Goal: Information Seeking & Learning: Learn about a topic

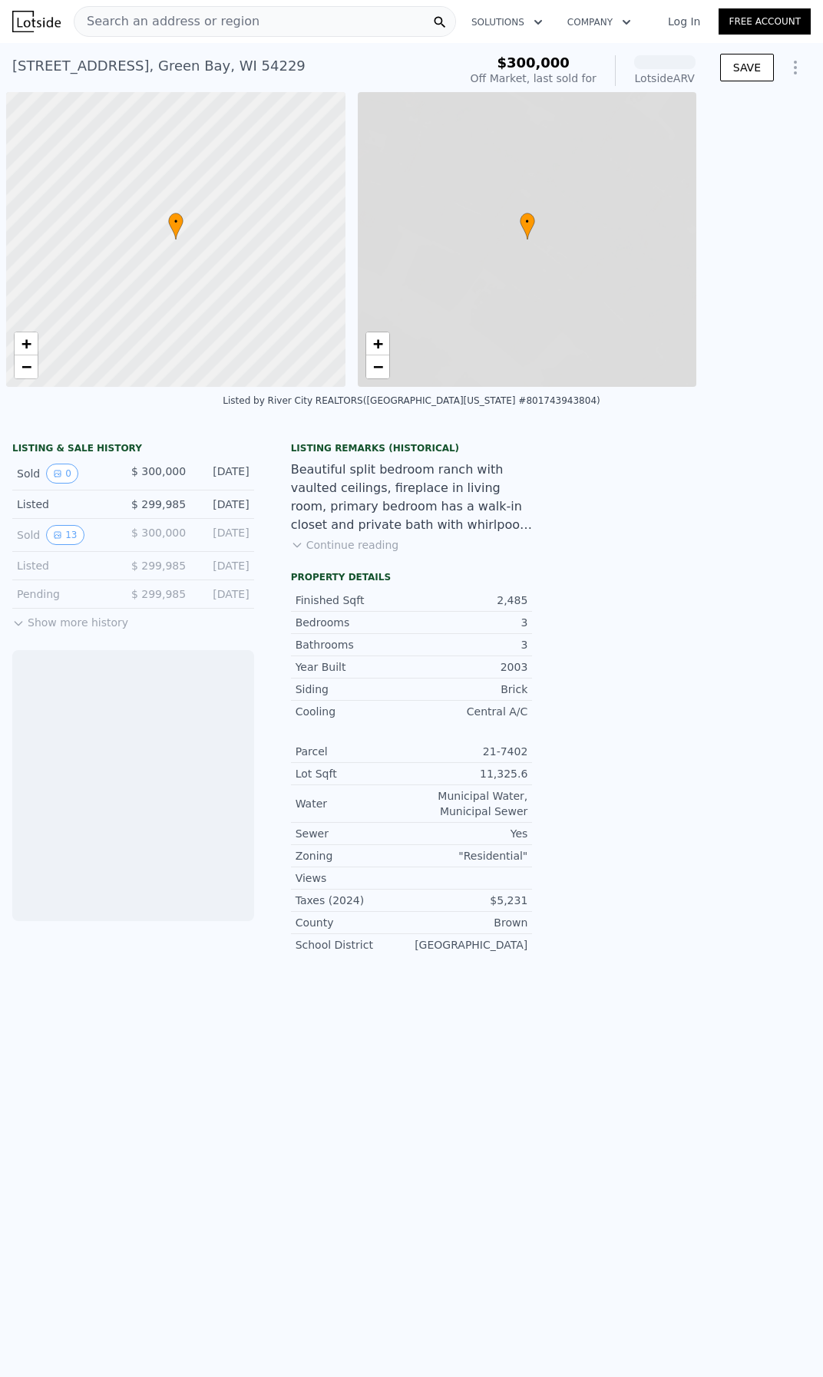
scroll to position [0, 6]
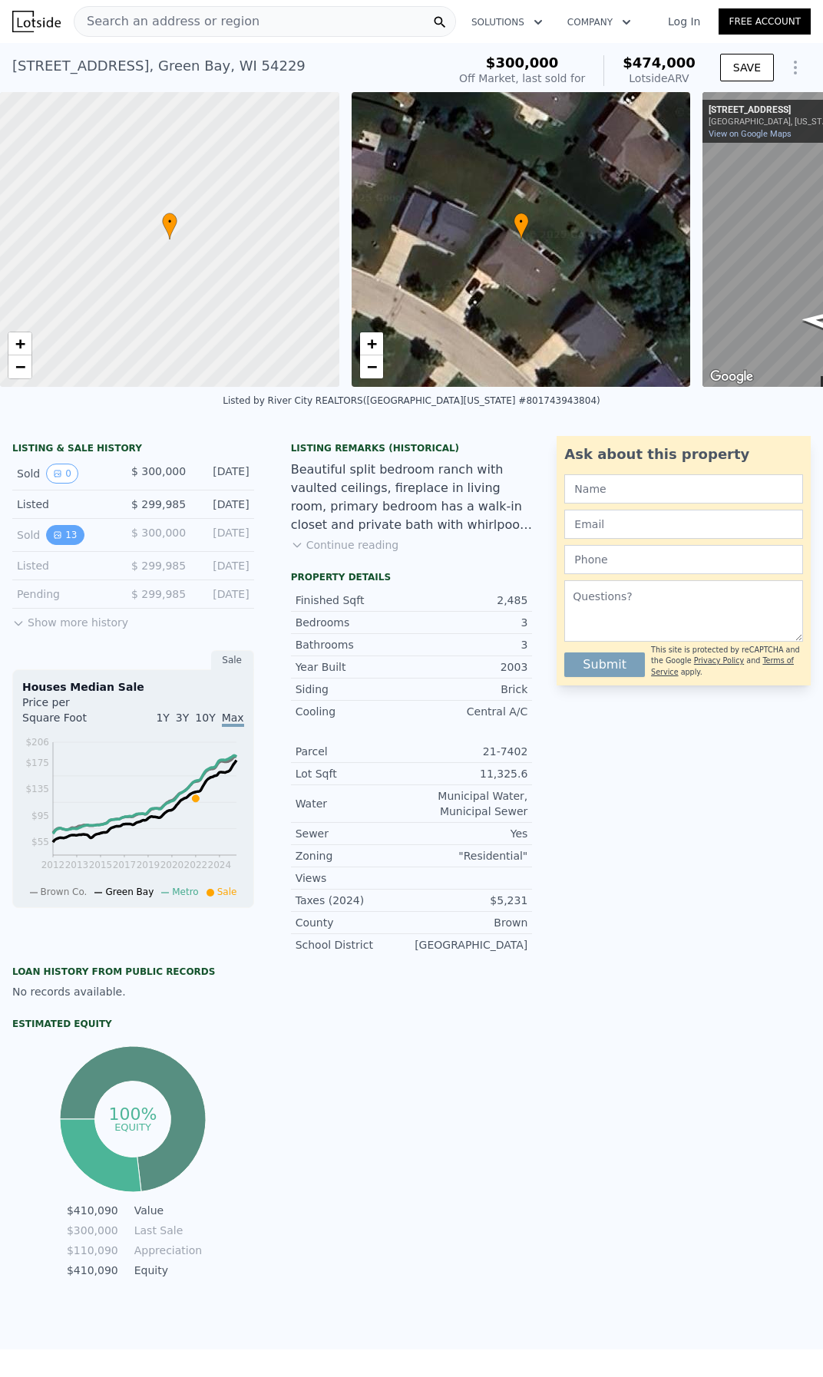
click at [57, 541] on button "13" at bounding box center [65, 535] width 38 height 20
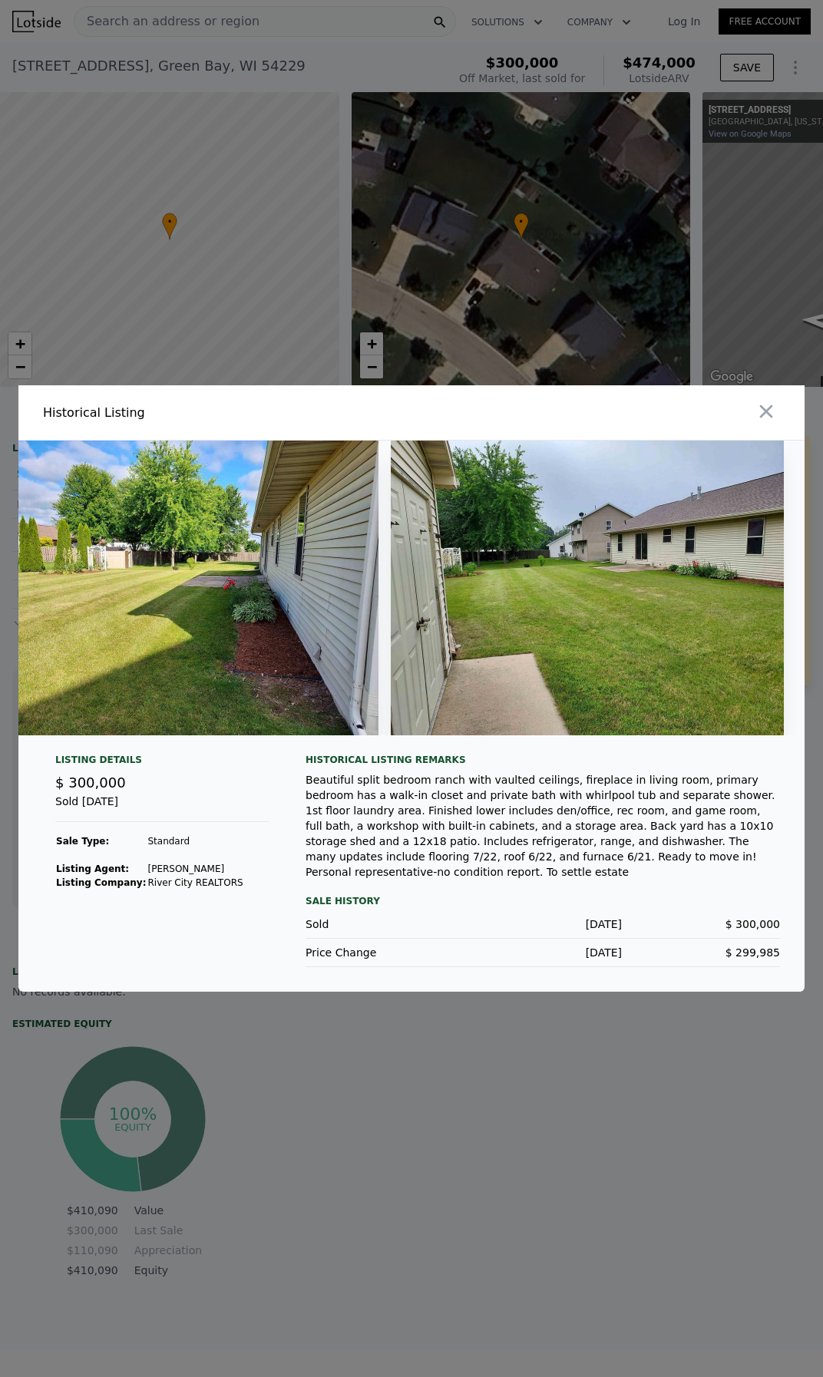
scroll to position [0, 4507]
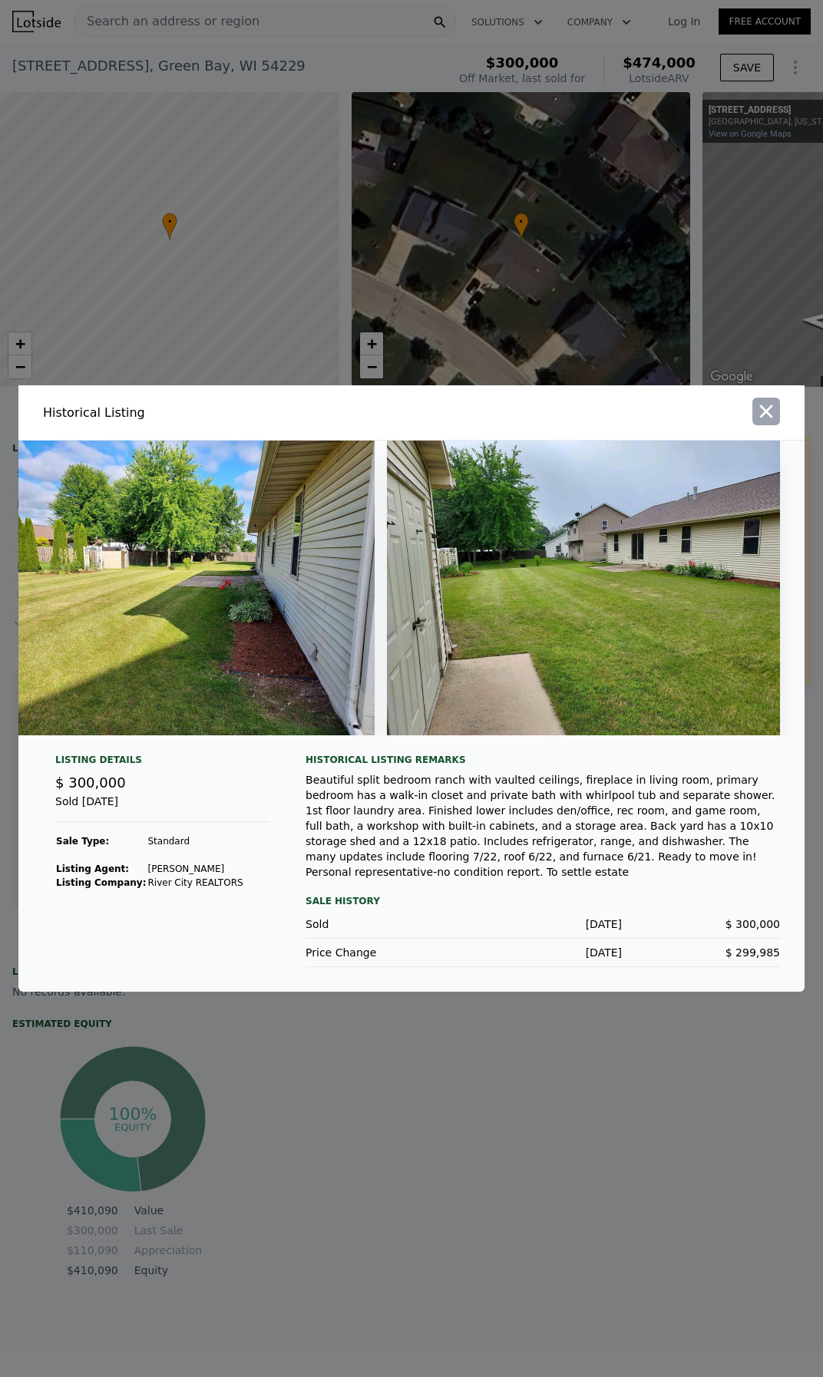
click at [777, 413] on button "button" at bounding box center [766, 412] width 28 height 28
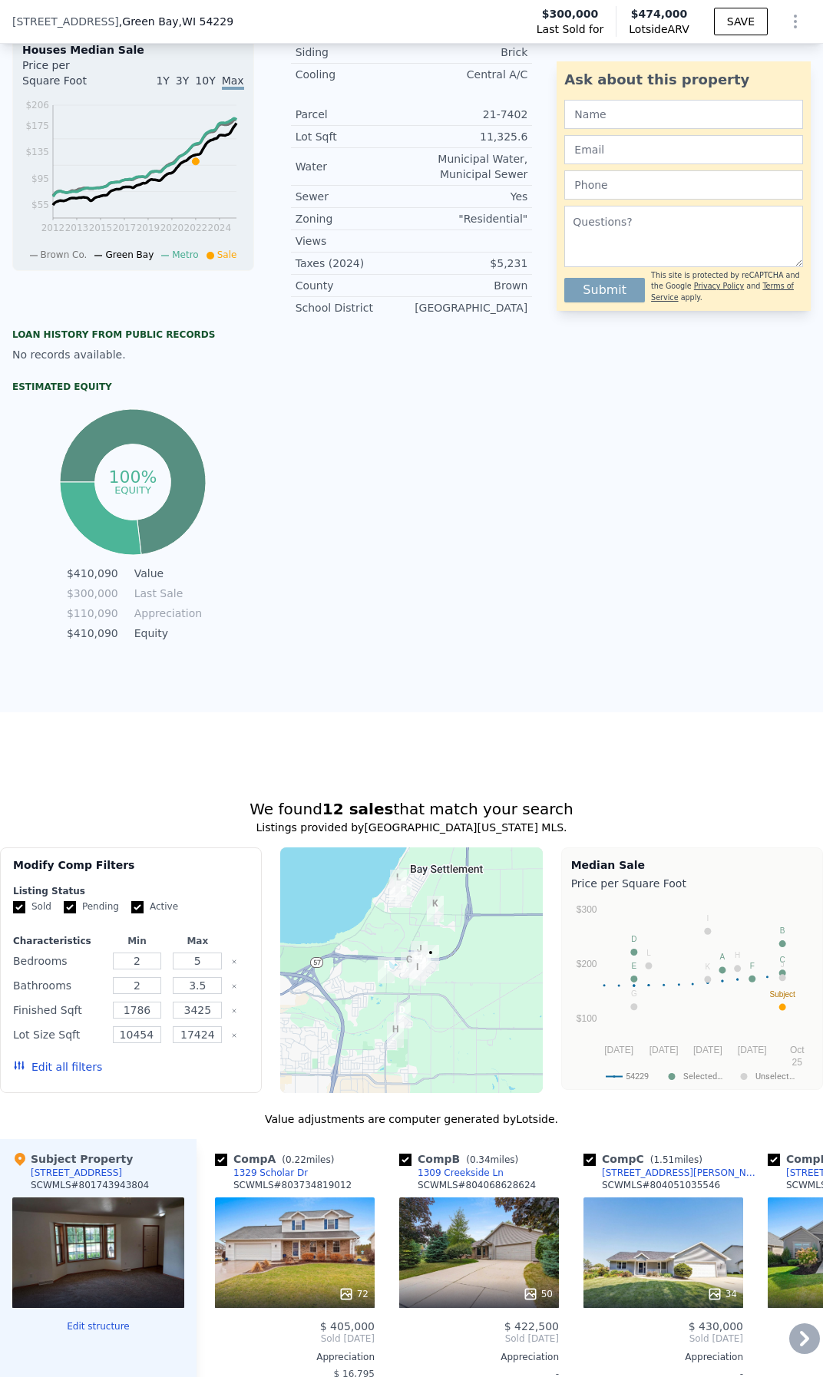
scroll to position [916, 0]
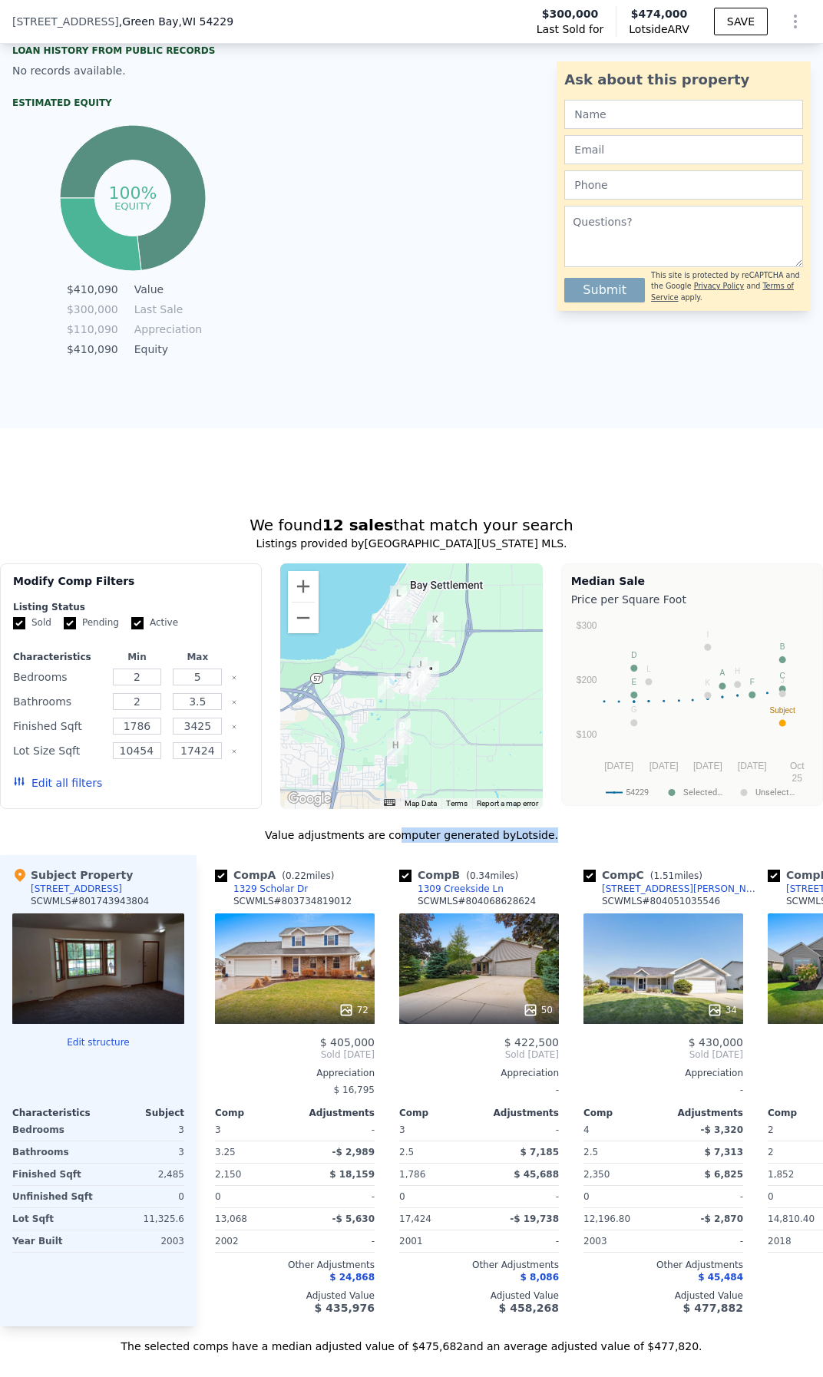
drag, startPoint x: 542, startPoint y: 847, endPoint x: 579, endPoint y: 847, distance: 37.6
click at [579, 843] on div "Value adjustments are computer generated by Lotside ." at bounding box center [411, 834] width 823 height 15
click at [583, 843] on div "Value adjustments are computer generated by Lotside ." at bounding box center [411, 834] width 823 height 15
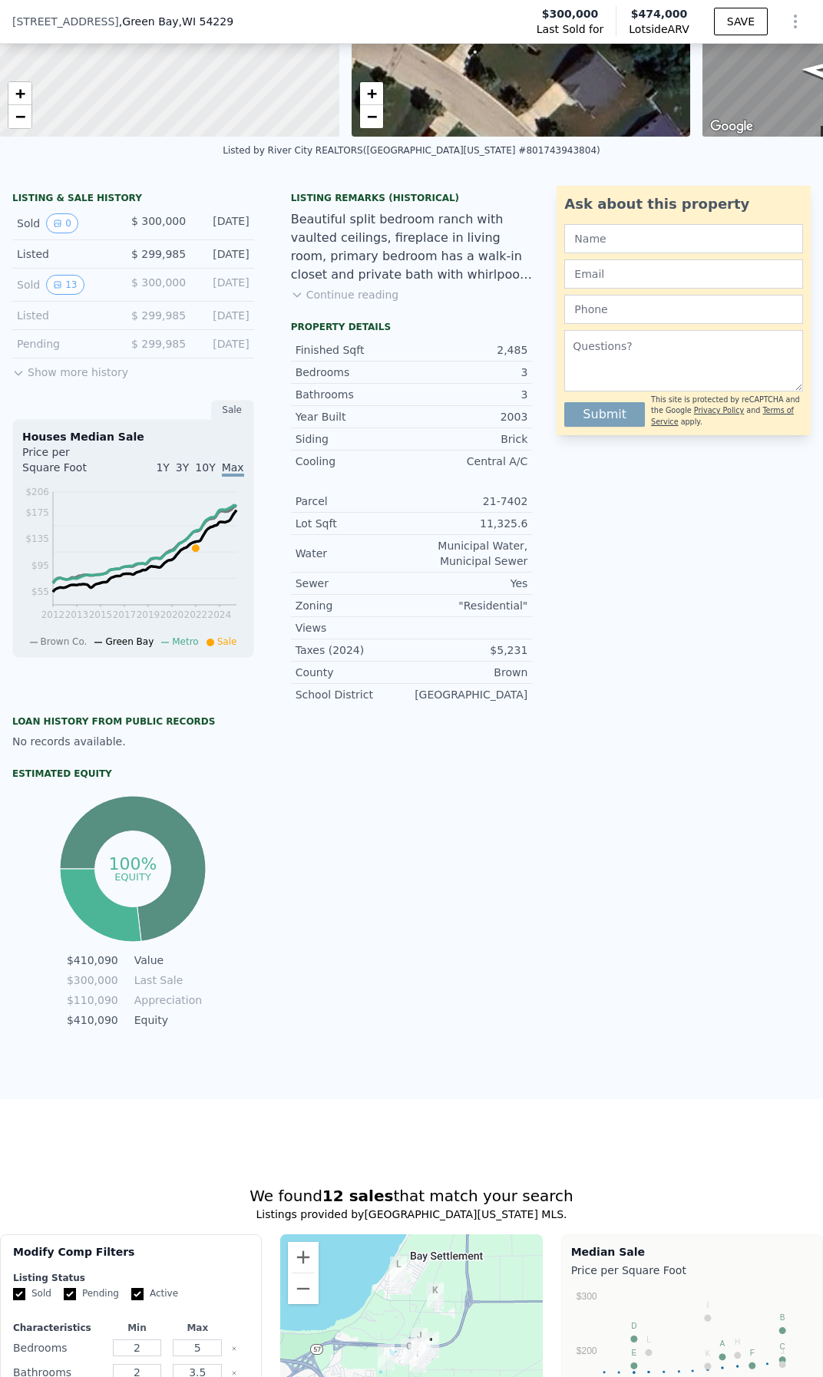
scroll to position [71, 0]
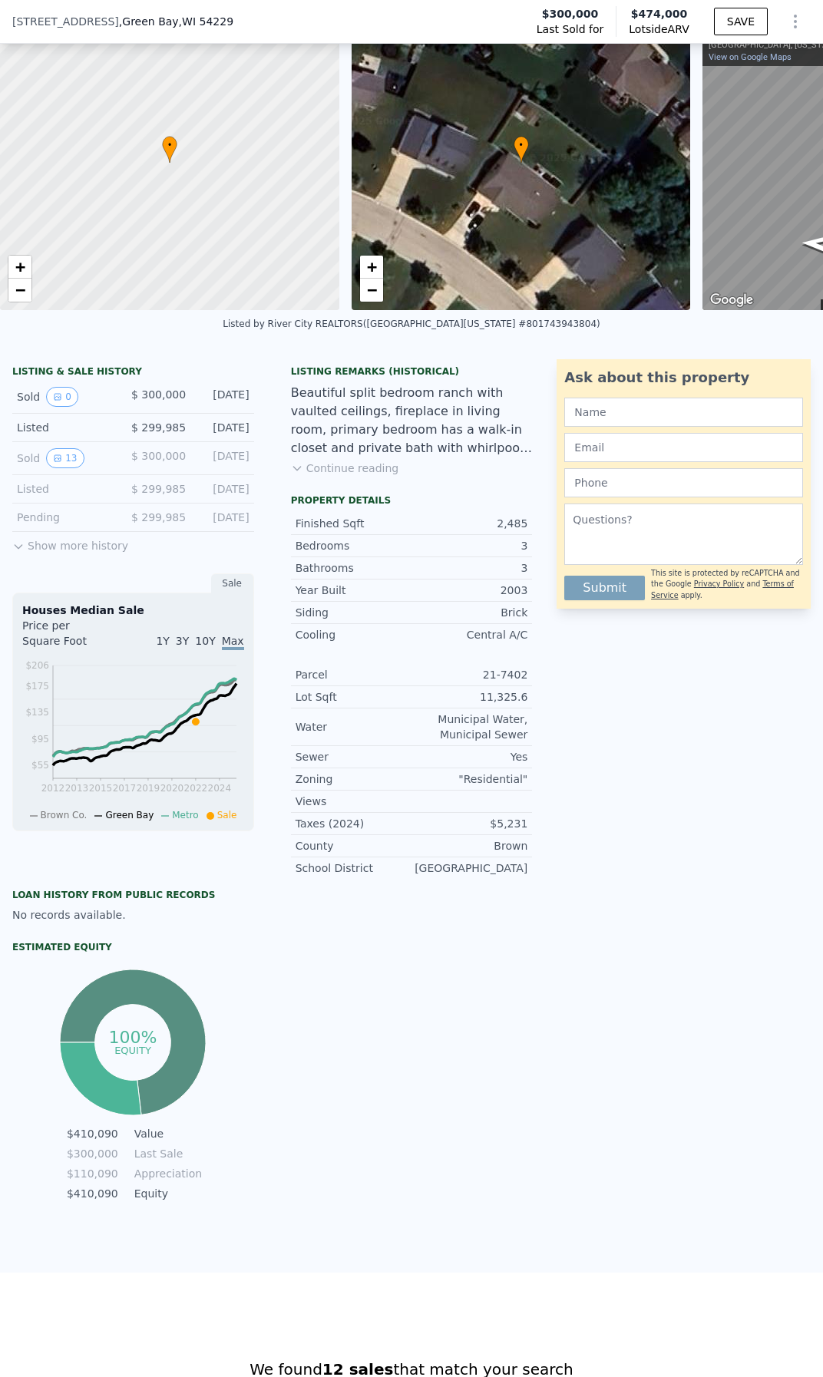
click at [56, 553] on button "Show more history" at bounding box center [70, 542] width 116 height 21
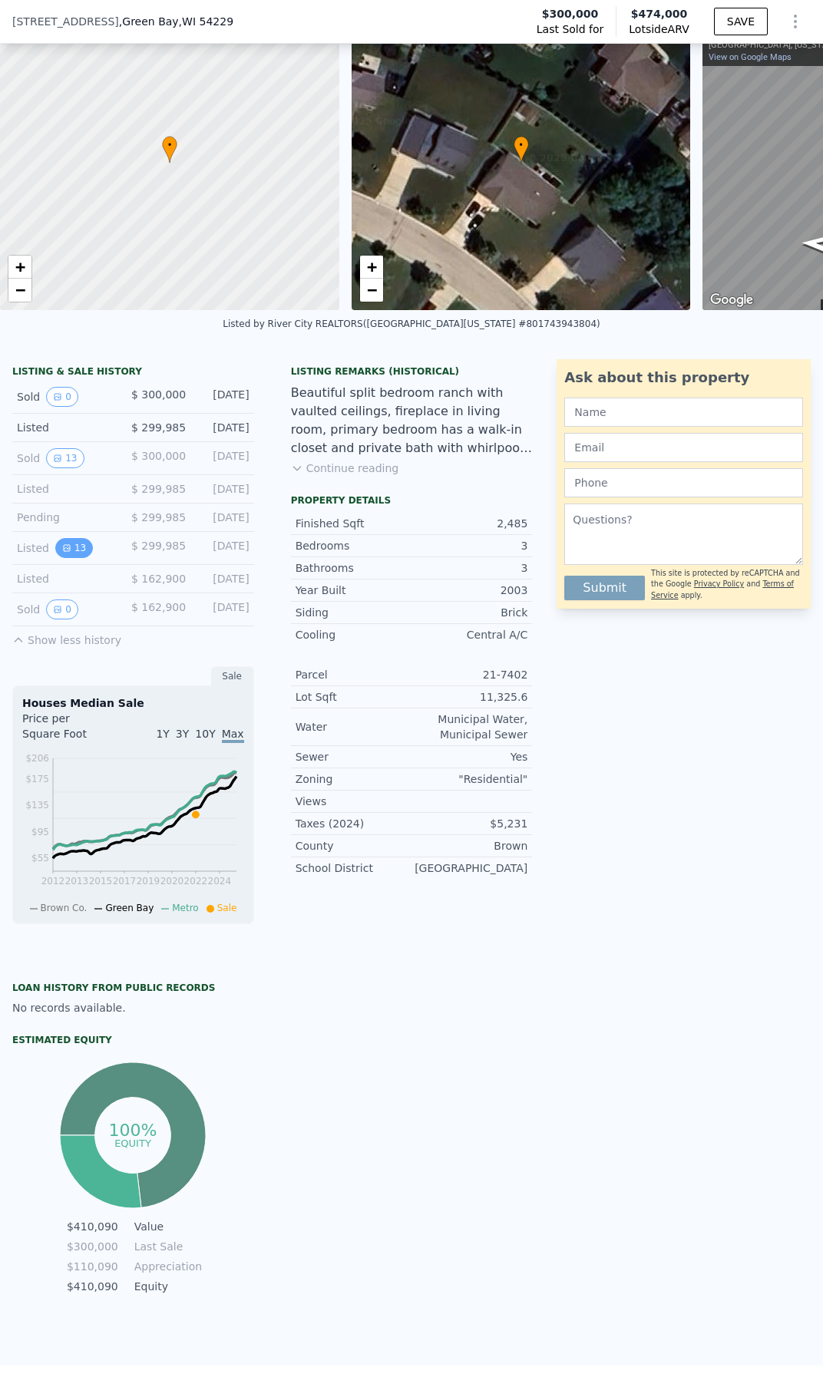
click at [81, 558] on button "13" at bounding box center [74, 548] width 38 height 20
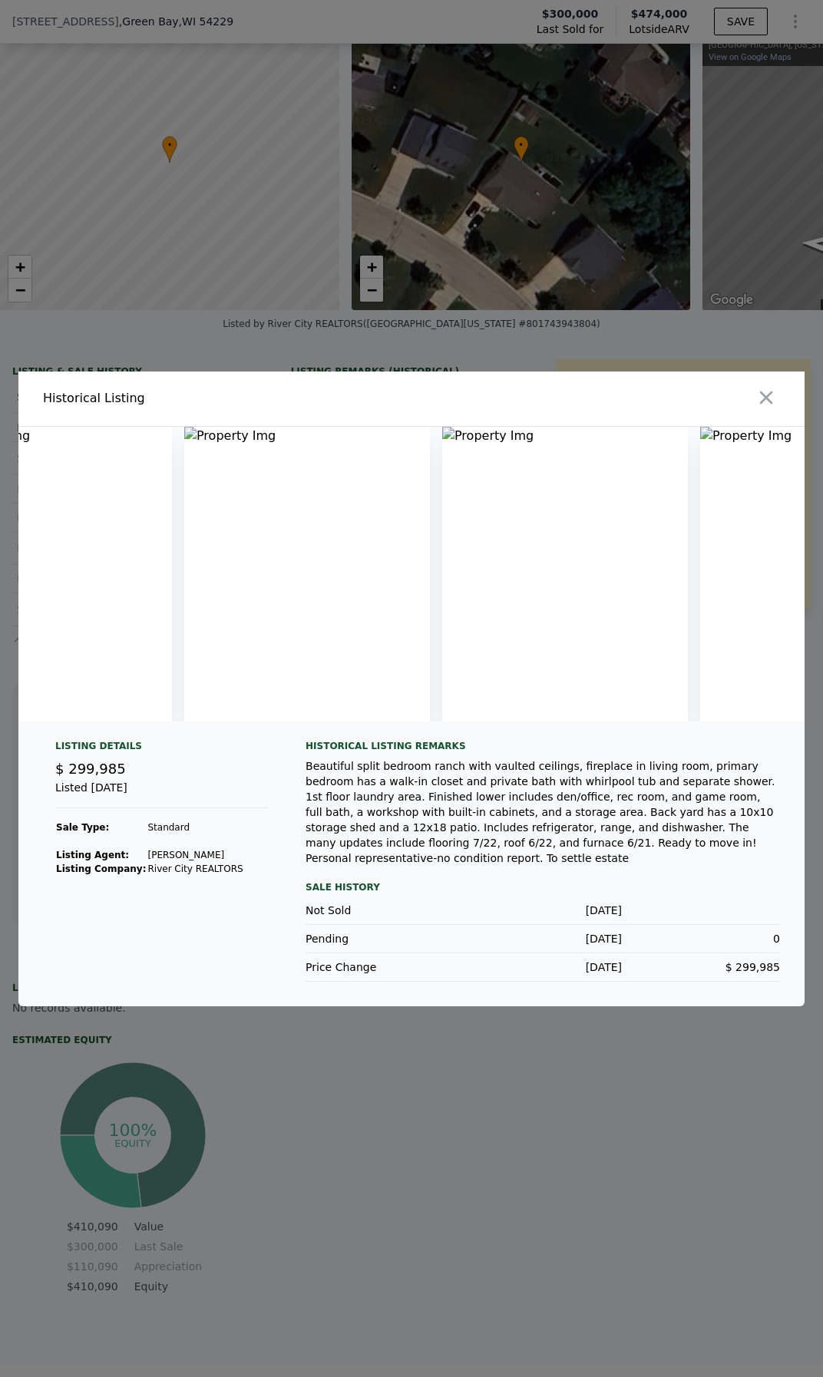
scroll to position [0, 0]
click at [769, 399] on icon "button" at bounding box center [765, 397] width 21 height 21
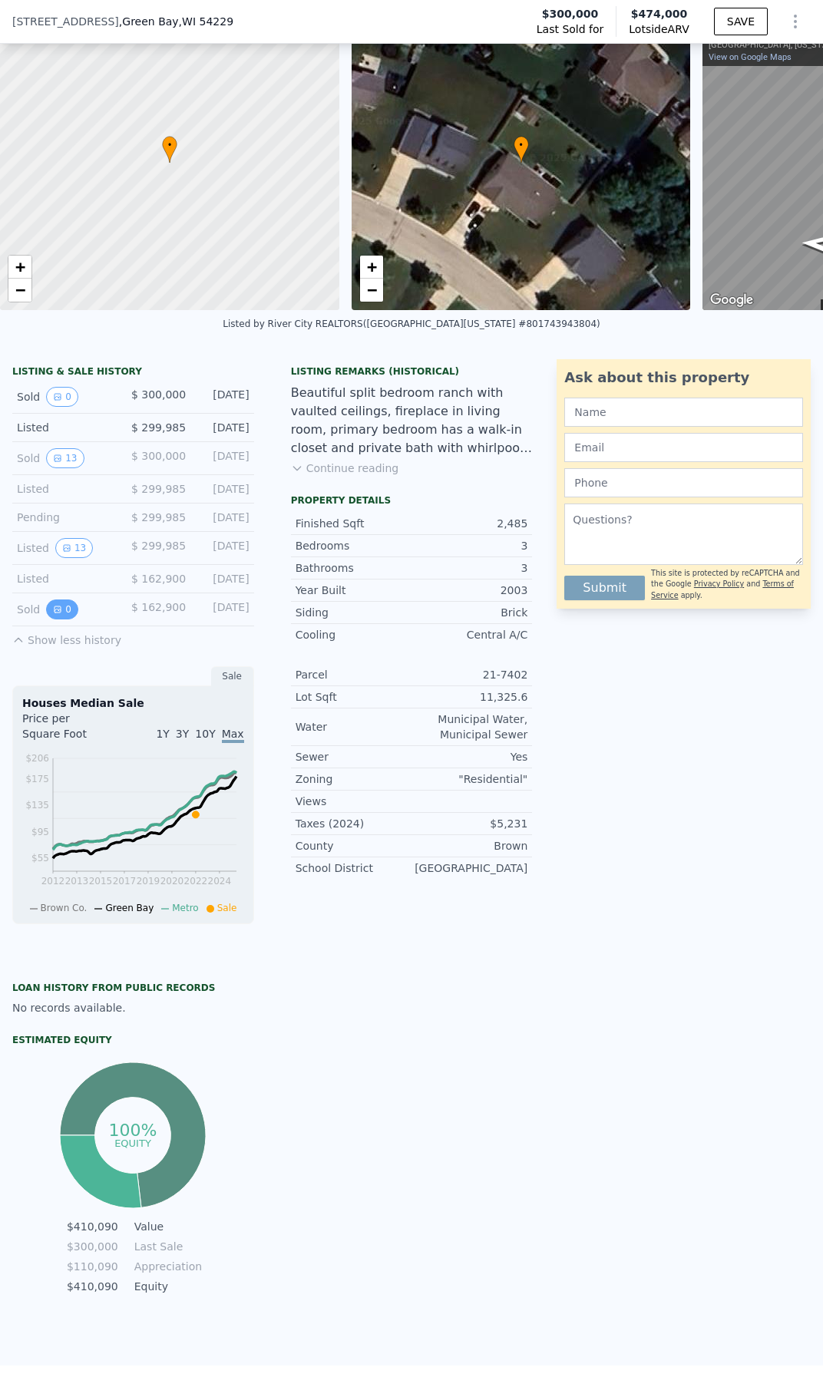
click at [56, 614] on icon "View historical data" at bounding box center [57, 609] width 9 height 9
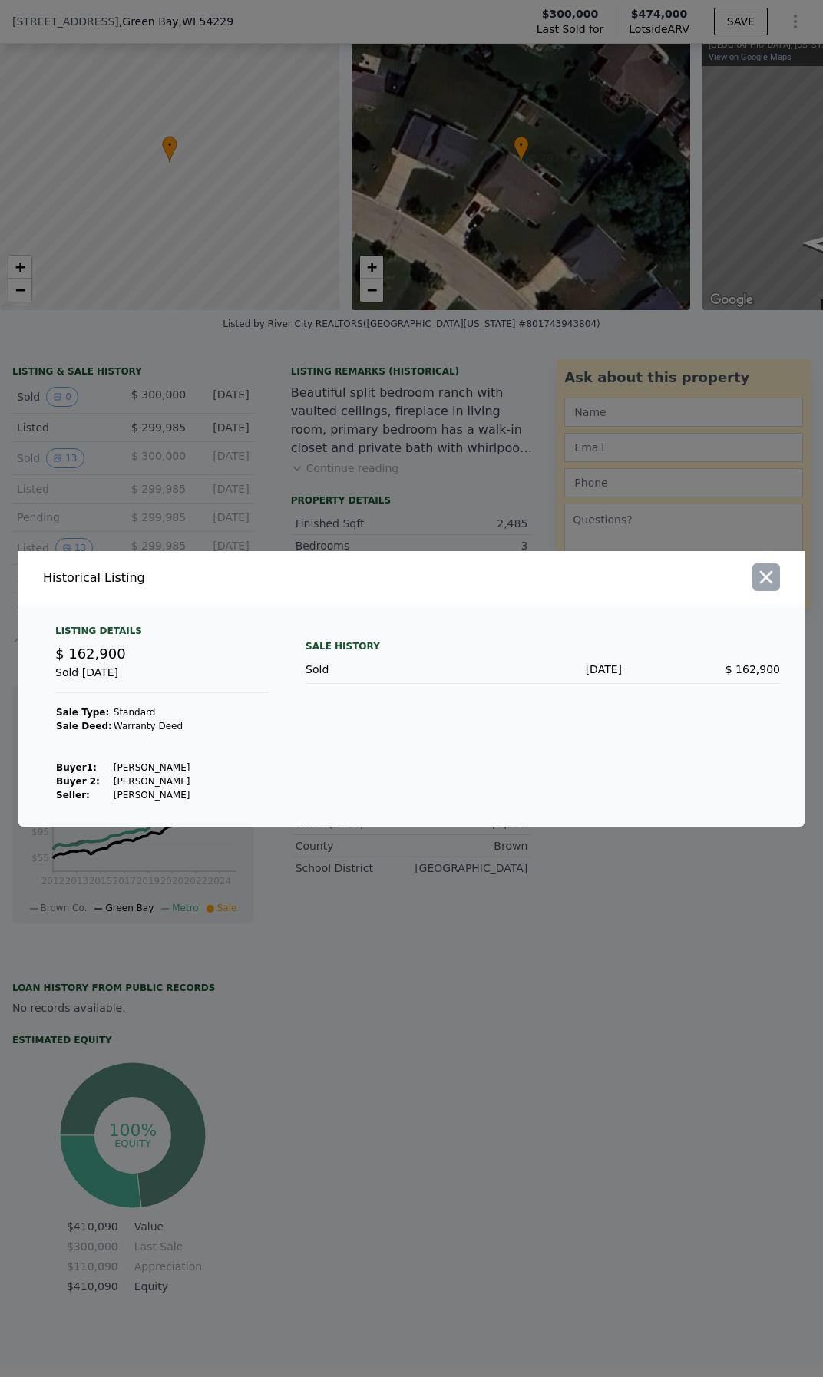
click at [759, 576] on icon "button" at bounding box center [765, 576] width 21 height 21
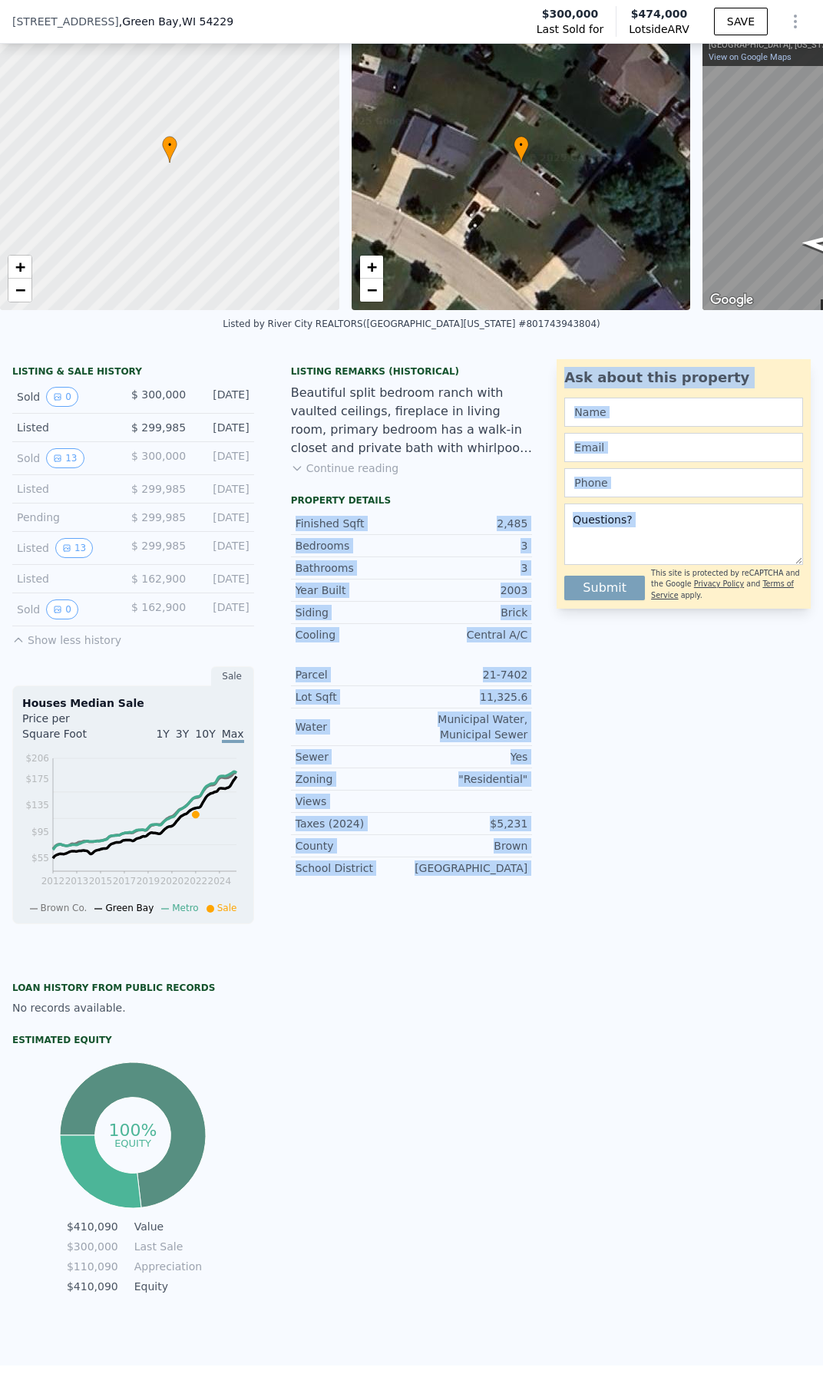
drag, startPoint x: 544, startPoint y: 935, endPoint x: 388, endPoint y: 512, distance: 450.7
click at [388, 512] on div "LISTING & SALE HISTORY Sold 0 $ 300,000 [DATE] Listed $ 299,985 [DATE] Sold 13 …" at bounding box center [411, 828] width 823 height 939
drag, startPoint x: 388, startPoint y: 512, endPoint x: 410, endPoint y: 533, distance: 30.4
click at [411, 531] on div "2,485" at bounding box center [469, 523] width 116 height 15
click at [480, 741] on div "Municipal Water, Municipal Sewer" at bounding box center [469, 727] width 116 height 31
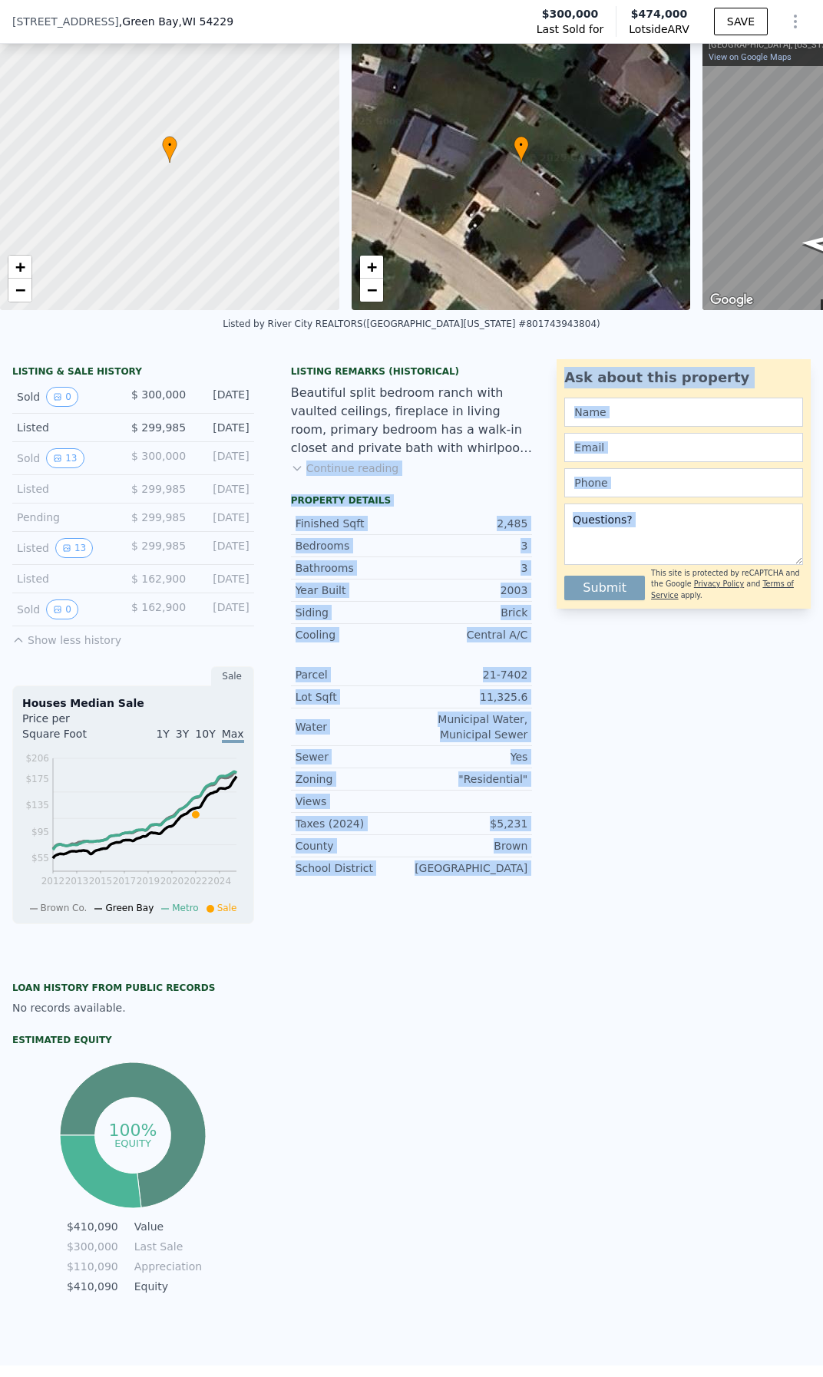
drag, startPoint x: 564, startPoint y: 859, endPoint x: 375, endPoint y: 461, distance: 441.2
click at [375, 461] on div "LISTING & SALE HISTORY Sold 0 $ 300,000 [DATE] Listed $ 299,985 [DATE] Sold 13 …" at bounding box center [411, 828] width 823 height 939
drag, startPoint x: 375, startPoint y: 461, endPoint x: 345, endPoint y: 382, distance: 83.8
click at [351, 401] on div "Beautiful split bedroom ranch with vaulted ceilings, fireplace in living room, …" at bounding box center [412, 421] width 242 height 74
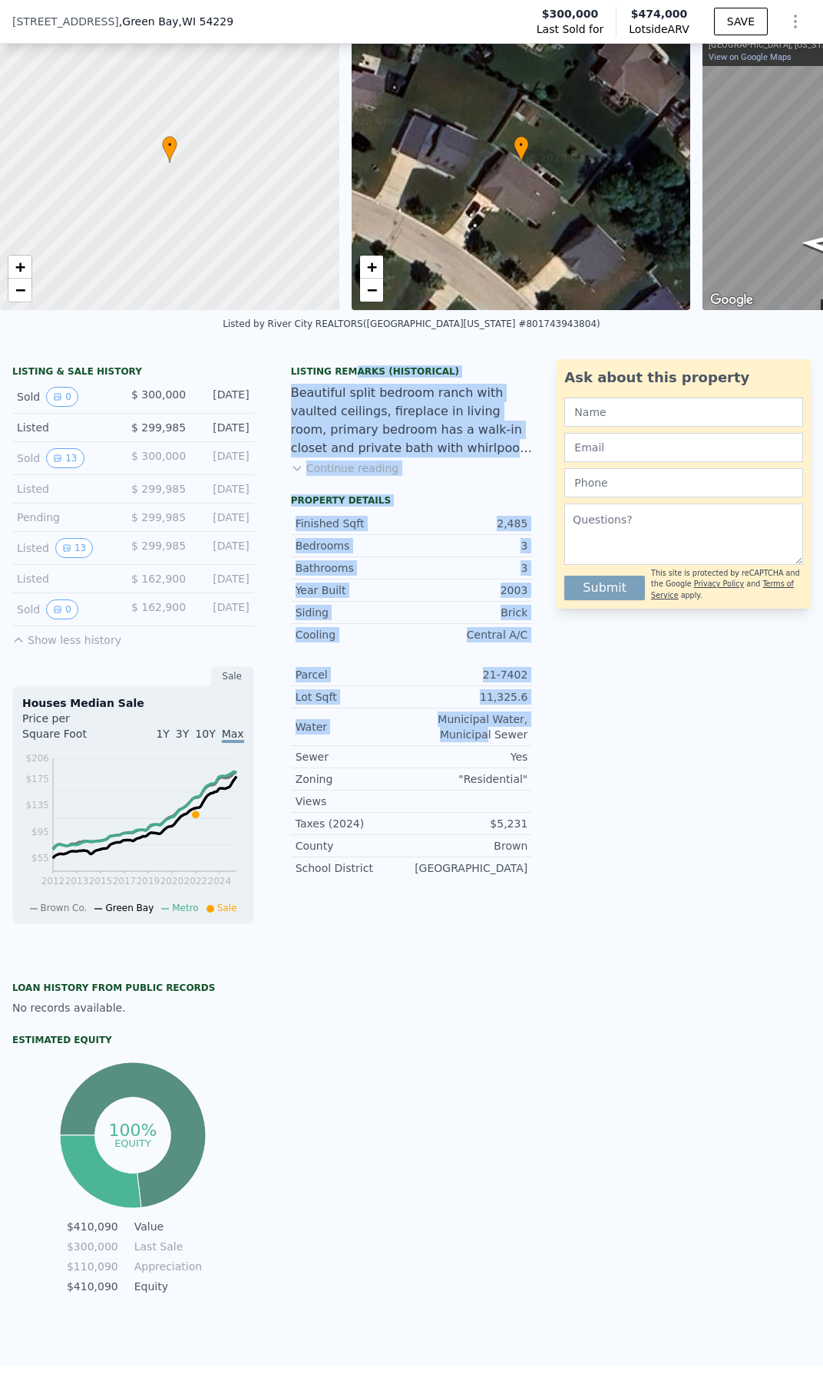
drag, startPoint x: 340, startPoint y: 366, endPoint x: 487, endPoint y: 753, distance: 414.0
click at [487, 751] on div "LISTING & SALE HISTORY Sold 0 $ 300,000 [DATE] Listed $ 299,985 [DATE] Sold 13 …" at bounding box center [411, 856] width 823 height 1019
drag, startPoint x: 487, startPoint y: 753, endPoint x: 464, endPoint y: 818, distance: 69.4
click at [491, 768] on div "Sewer Yes" at bounding box center [412, 757] width 242 height 22
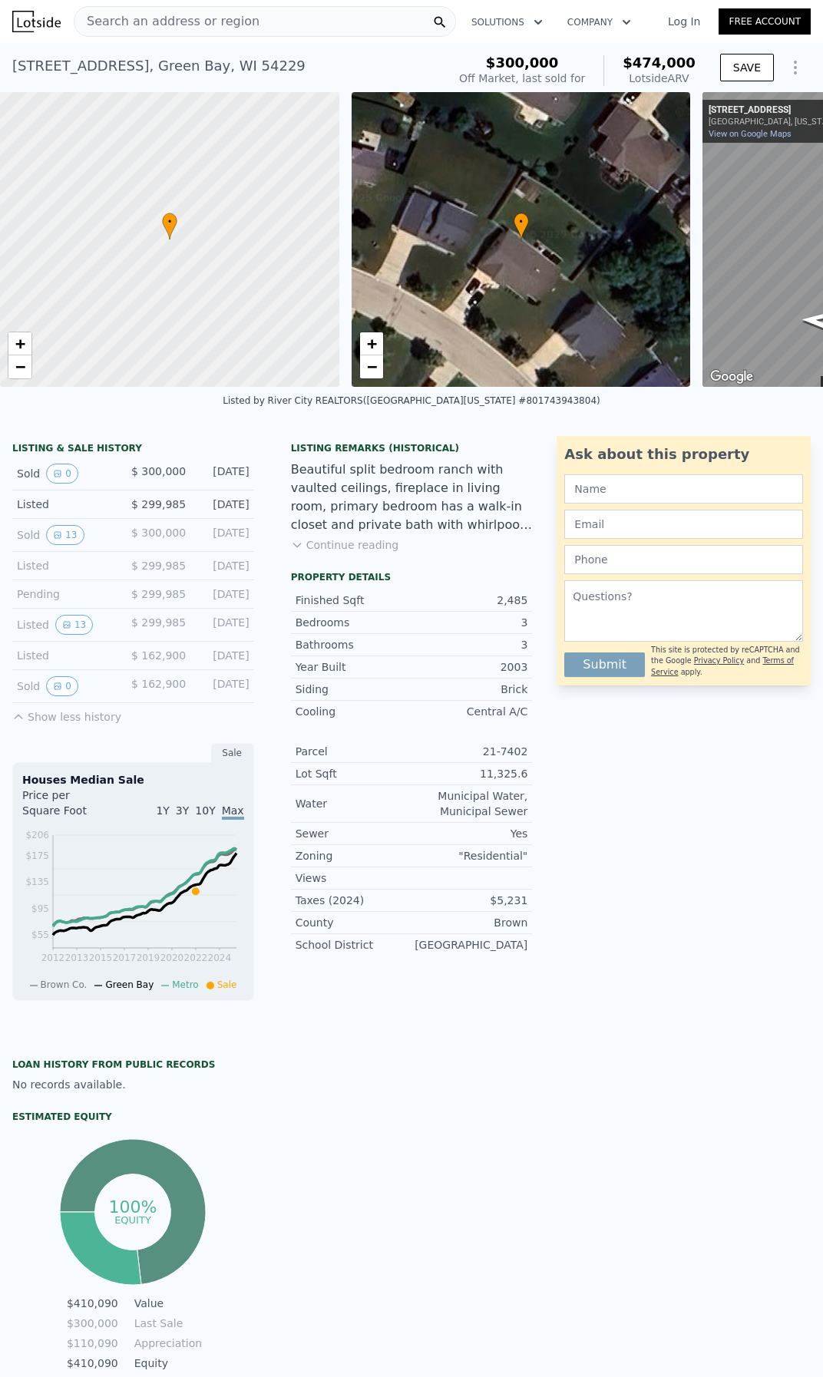
drag, startPoint x: 461, startPoint y: 821, endPoint x: 391, endPoint y: 305, distance: 520.4
